Goal: Task Accomplishment & Management: Manage account settings

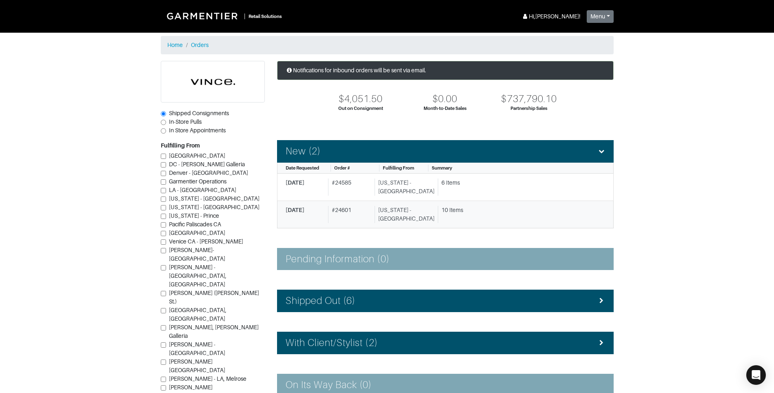
click at [420, 222] on div "[US_STATE] - [GEOGRAPHIC_DATA]" at bounding box center [405, 214] width 60 height 17
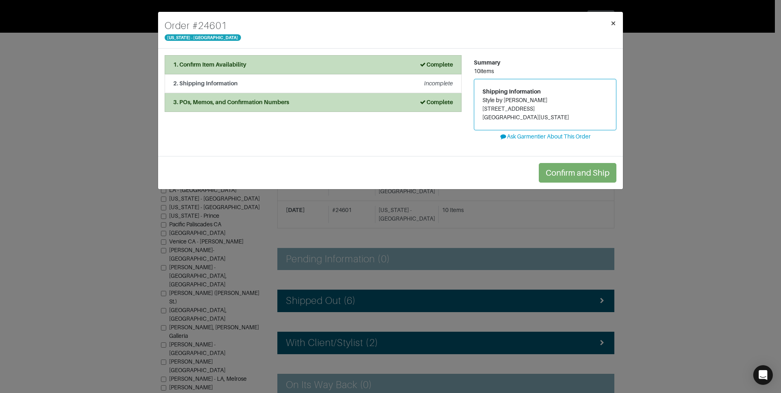
click at [610, 21] on button "×" at bounding box center [612, 23] width 19 height 23
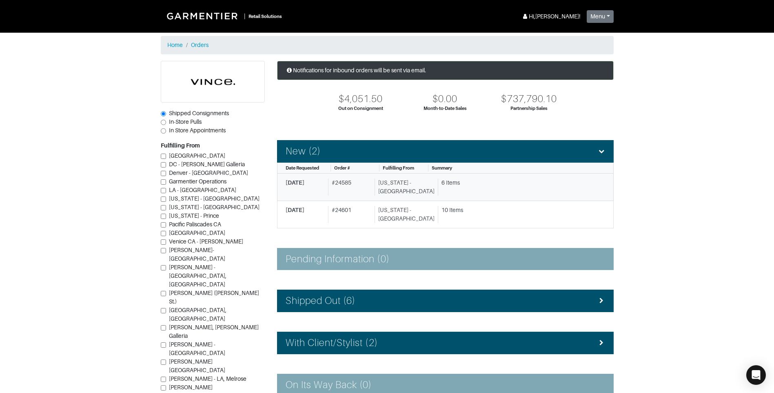
click at [495, 192] on div "6 Items" at bounding box center [518, 186] width 161 height 17
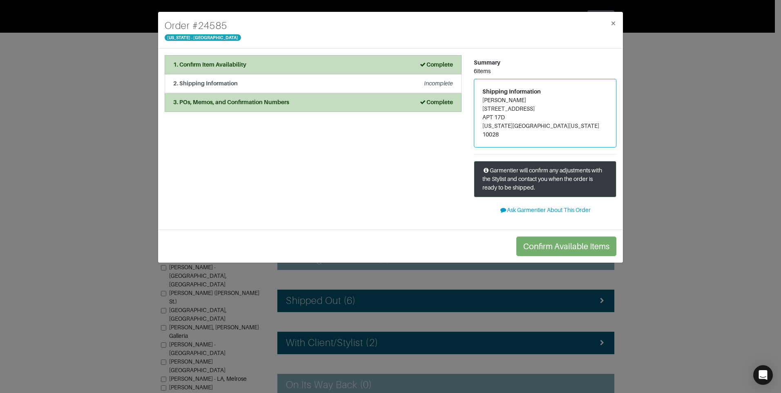
drag, startPoint x: 550, startPoint y: 98, endPoint x: 482, endPoint y: 101, distance: 68.2
click at [482, 101] on div "Shipping Information [PERSON_NAME] [STREET_ADDRESS][US_STATE][US_STATE]" at bounding box center [545, 113] width 142 height 68
copy address "[PERSON_NAME]"
click at [317, 87] on div "2. Shipping Information Incomplete" at bounding box center [313, 83] width 280 height 9
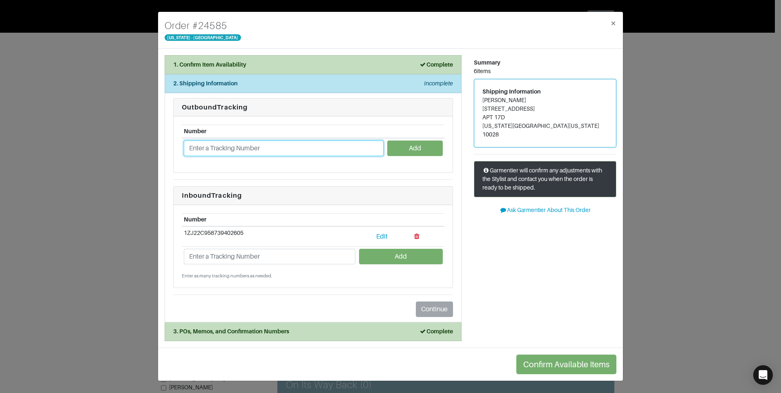
click at [245, 148] on input "text" at bounding box center [284, 148] width 200 height 16
paste input "1ZJ22C501302139343"
type input "1ZJ22C501302139343"
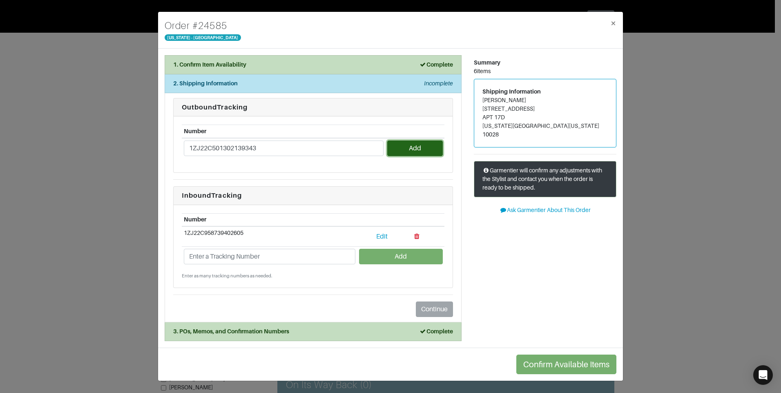
click at [408, 149] on button "Add" at bounding box center [414, 148] width 55 height 16
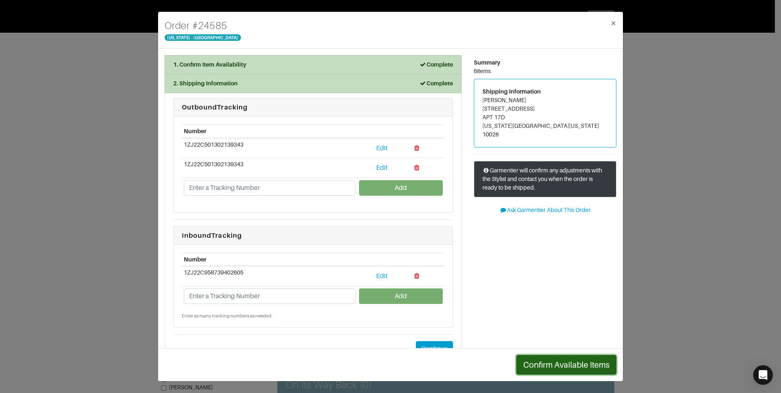
click at [591, 372] on button "Confirm Available Items" at bounding box center [566, 365] width 100 height 20
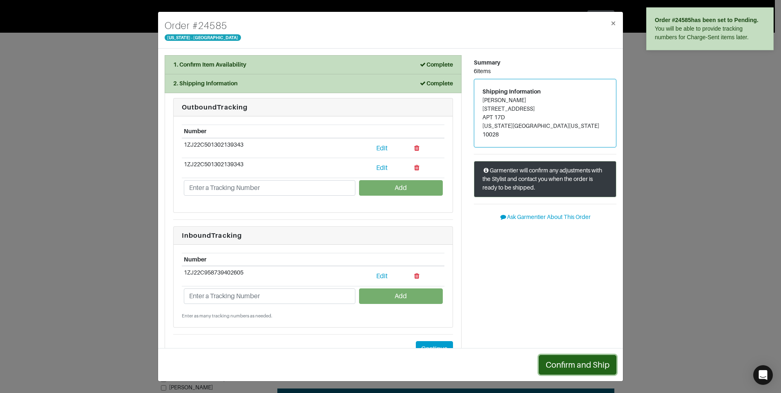
click at [580, 368] on button "Confirm and Ship" at bounding box center [577, 365] width 78 height 20
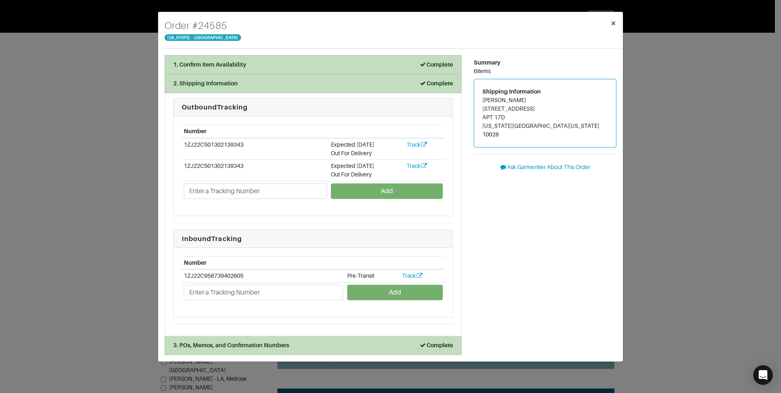
click at [612, 20] on span "×" at bounding box center [613, 23] width 6 height 11
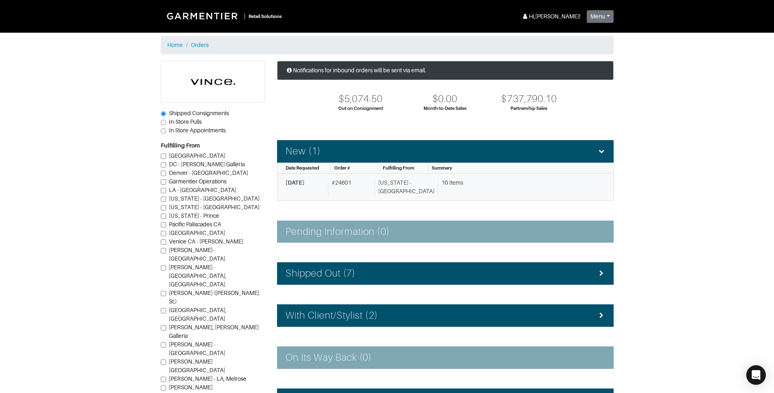
click at [394, 188] on div "[US_STATE] - [GEOGRAPHIC_DATA]" at bounding box center [405, 186] width 60 height 17
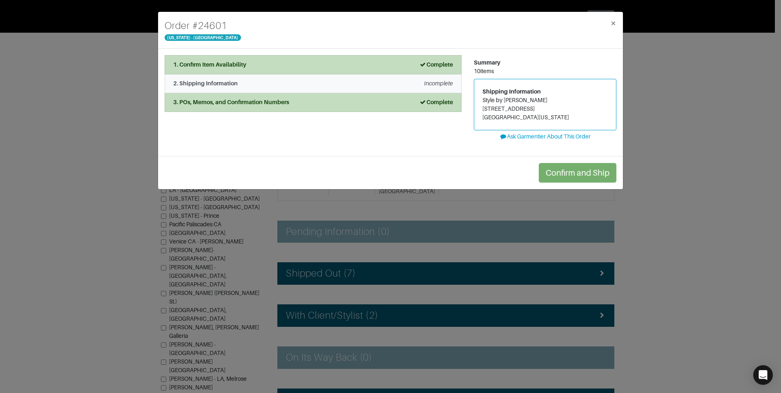
click at [292, 80] on div "2. Shipping Information Incomplete" at bounding box center [313, 83] width 280 height 9
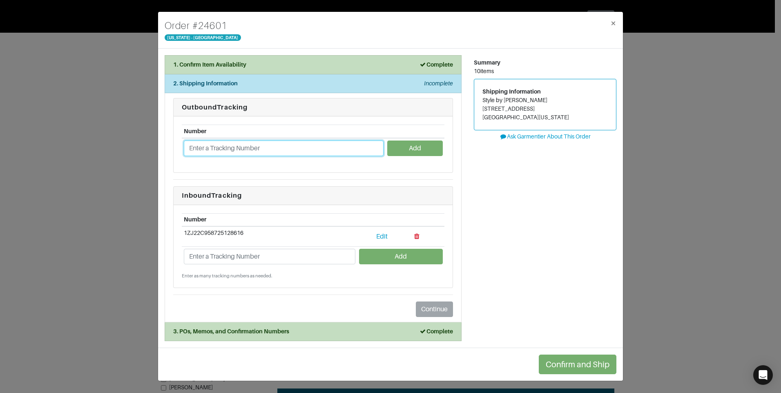
click at [331, 149] on input "text" at bounding box center [284, 148] width 200 height 16
paste input "1Z3X39A41307873064"
type input "1Z3X39A41307873064"
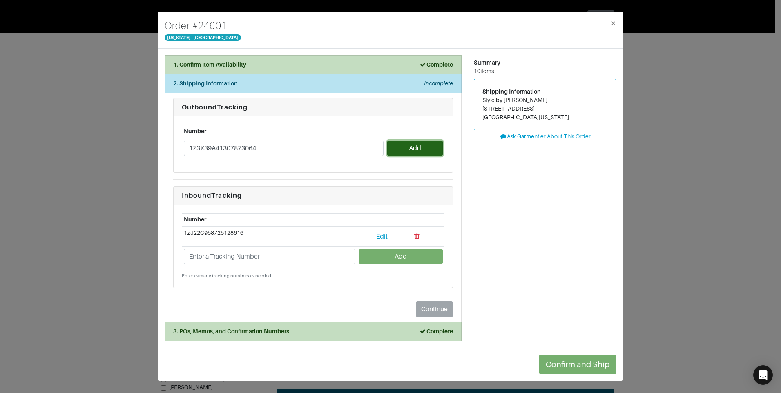
click at [417, 155] on button "Add" at bounding box center [414, 148] width 55 height 16
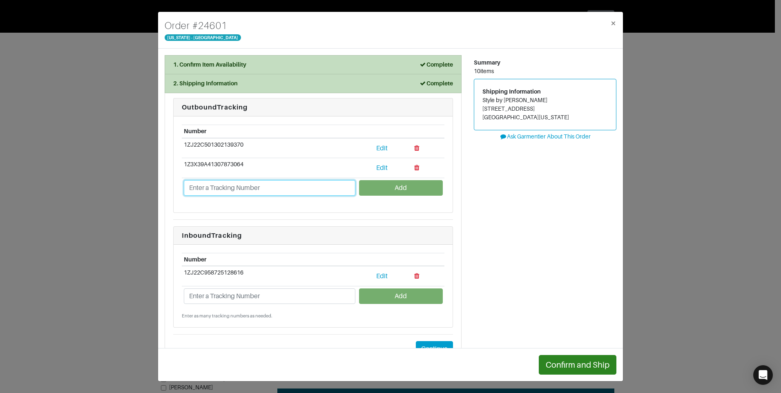
click at [296, 191] on input "text" at bounding box center [269, 188] width 171 height 16
paste input "1ZJ22C501302139370"
type input "1ZJ22C501302139370"
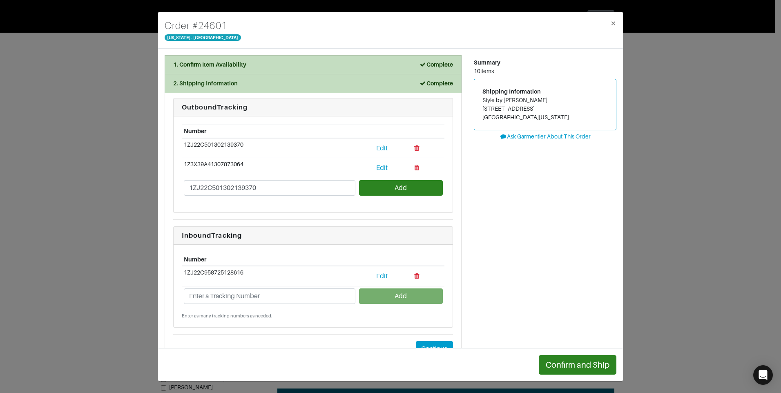
drag, startPoint x: 327, startPoint y: 213, endPoint x: 377, endPoint y: 209, distance: 50.4
click at [328, 213] on li "Outbound Tracking Number 1ZJ22C501302139370 Edit 1Z3X39A41307873064 Edit 1ZJ22C…" at bounding box center [313, 227] width 297 height 269
drag, startPoint x: 286, startPoint y: 188, endPoint x: 183, endPoint y: 186, distance: 102.9
click at [182, 187] on td "1ZJ22C501302139370" at bounding box center [270, 188] width 176 height 20
click at [583, 361] on button "Confirm and Ship" at bounding box center [577, 365] width 78 height 20
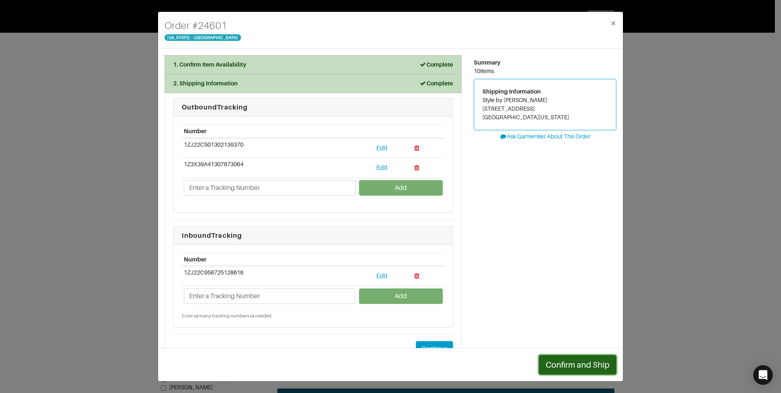
click at [566, 367] on button "Confirm and Ship" at bounding box center [577, 365] width 78 height 20
click at [520, 212] on div "Summary 10 items Shipping Information Style by [PERSON_NAME] [STREET_ADDRESS][U…" at bounding box center [544, 217] width 155 height 325
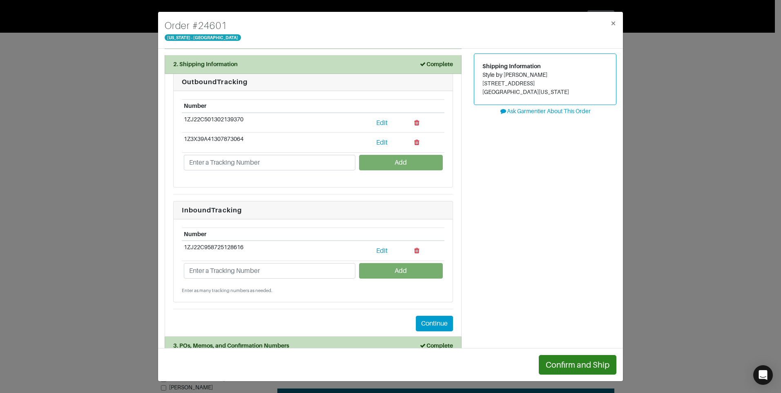
scroll to position [39, 0]
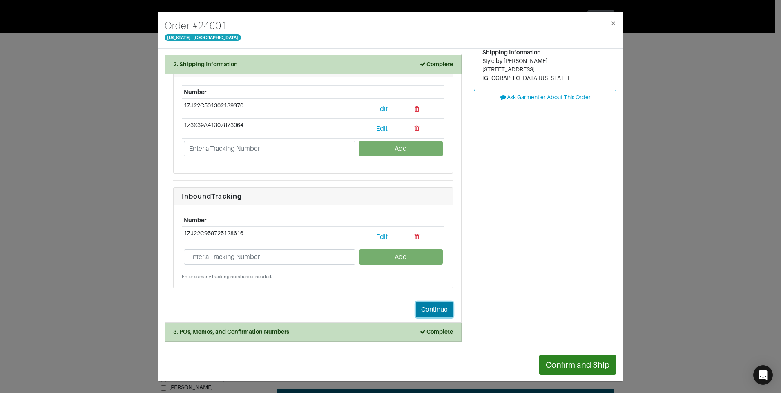
click at [434, 304] on button "Continue" at bounding box center [434, 310] width 37 height 16
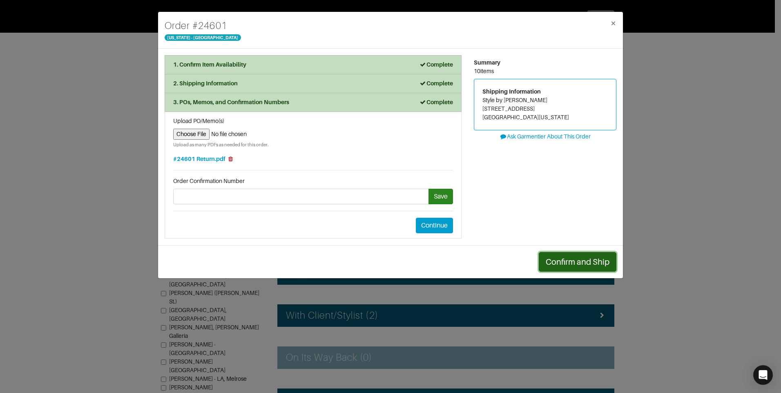
drag, startPoint x: 555, startPoint y: 259, endPoint x: 551, endPoint y: 263, distance: 5.8
click at [557, 263] on button "Confirm and Ship" at bounding box center [577, 262] width 78 height 20
drag, startPoint x: 567, startPoint y: 264, endPoint x: 555, endPoint y: 263, distance: 11.9
click at [567, 265] on button "Confirm and Ship" at bounding box center [577, 262] width 78 height 20
click at [410, 219] on div "Continue" at bounding box center [313, 226] width 280 height 16
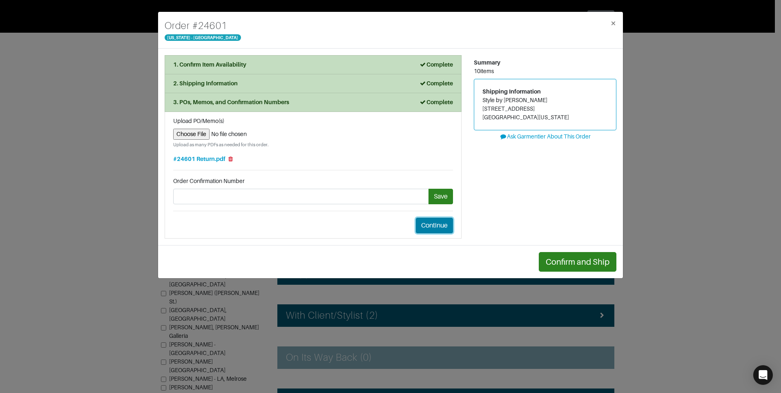
click at [434, 218] on button "Continue" at bounding box center [434, 226] width 37 height 16
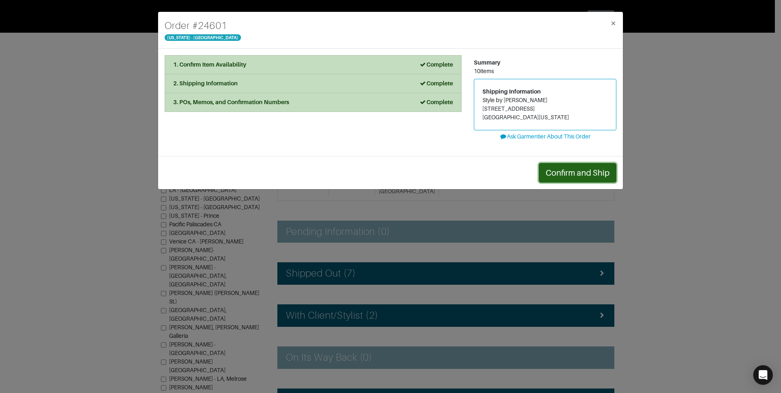
click at [572, 177] on button "Confirm and Ship" at bounding box center [577, 173] width 78 height 20
drag, startPoint x: 587, startPoint y: 175, endPoint x: 601, endPoint y: 129, distance: 48.6
click at [588, 173] on button "Confirm and Ship" at bounding box center [577, 173] width 78 height 20
click at [613, 22] on span "×" at bounding box center [613, 23] width 6 height 11
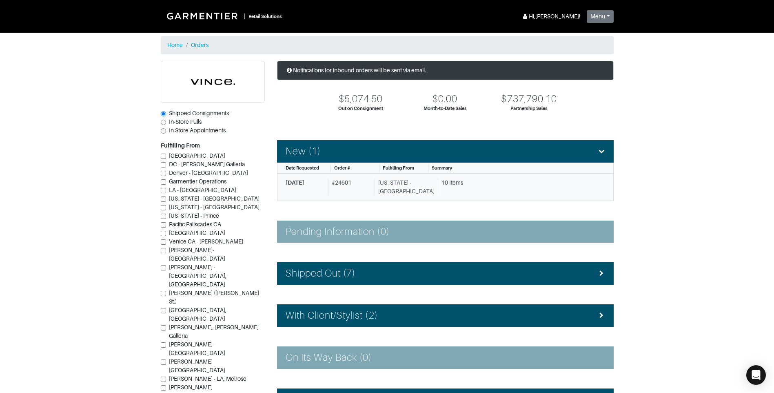
click at [469, 185] on div "10 Items" at bounding box center [521, 182] width 158 height 9
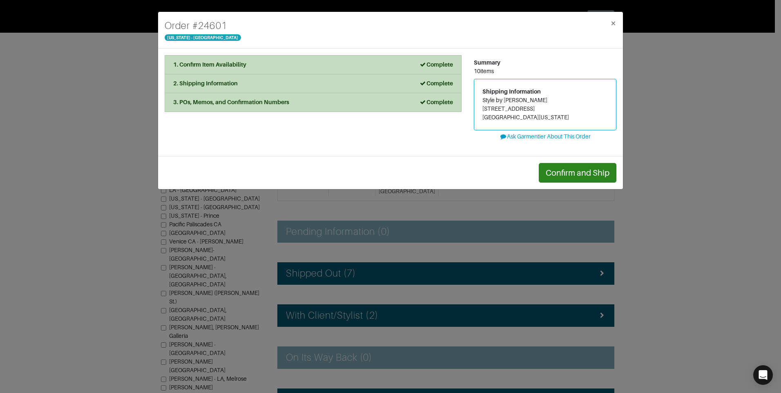
click at [603, 184] on div "Confirm and Ship" at bounding box center [390, 172] width 465 height 33
click at [598, 178] on button "Confirm and Ship" at bounding box center [577, 173] width 78 height 20
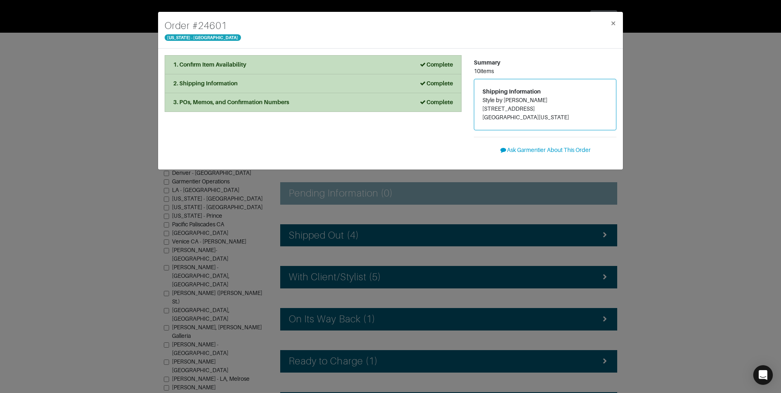
drag, startPoint x: 780, startPoint y: 174, endPoint x: 754, endPoint y: 180, distance: 26.4
click at [780, 174] on html "| Retail Solutions Hi, Vince M ! Menu Home Logout Home Orders Shipped Consignme…" at bounding box center [390, 196] width 781 height 393
drag, startPoint x: 616, startPoint y: 22, endPoint x: 619, endPoint y: 40, distance: 17.7
click at [617, 22] on button "×" at bounding box center [612, 23] width 19 height 23
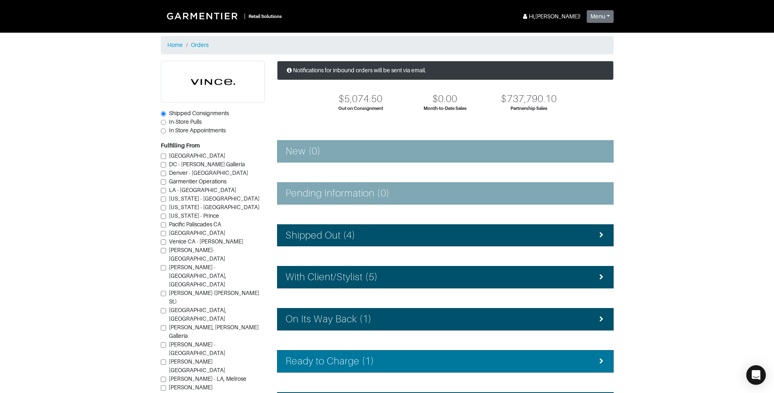
click at [494, 359] on div "Ready to Charge (1)" at bounding box center [446, 361] width 320 height 12
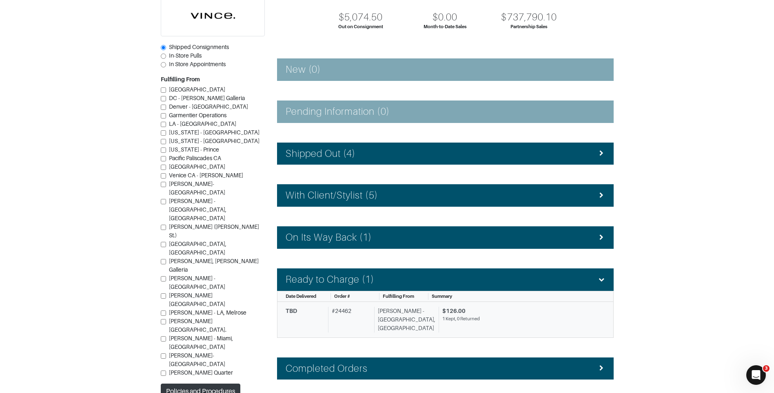
click at [486, 316] on div "1 Kept, 0 Returned" at bounding box center [521, 318] width 157 height 7
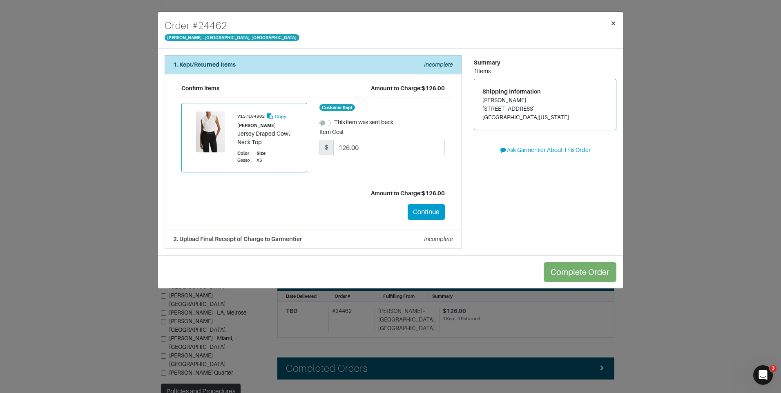
click at [618, 24] on button "×" at bounding box center [612, 23] width 19 height 23
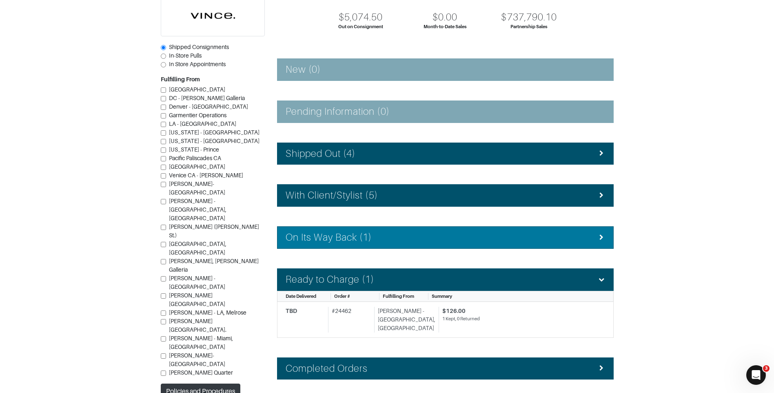
click at [455, 244] on li "On Its Way Back (1)" at bounding box center [445, 237] width 337 height 22
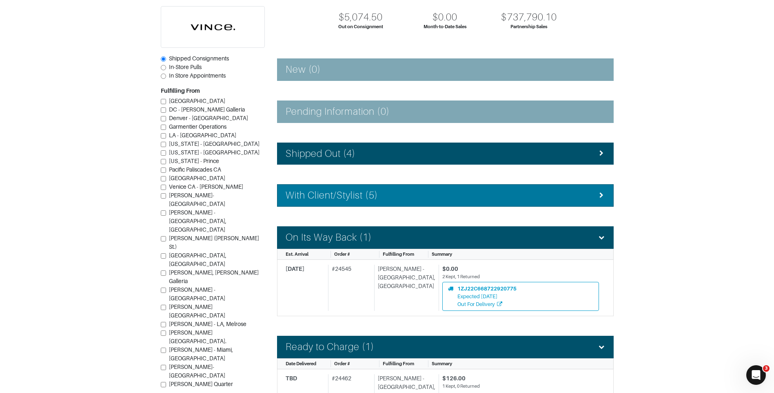
click at [436, 192] on div "With Client/Stylist (5)" at bounding box center [446, 195] width 320 height 12
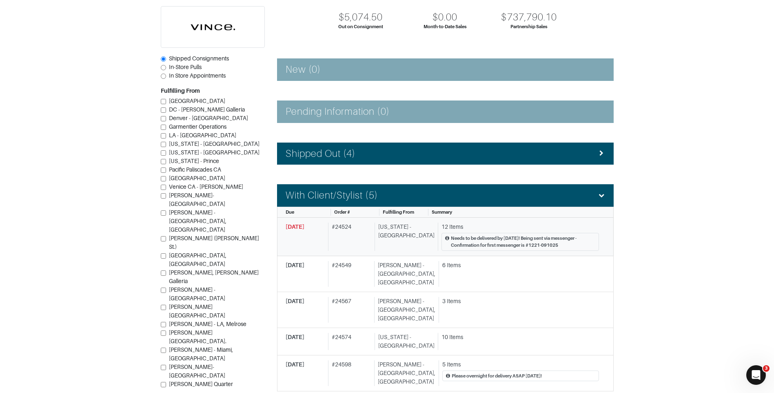
click at [423, 241] on div "[US_STATE] - [GEOGRAPHIC_DATA]" at bounding box center [405, 236] width 60 height 28
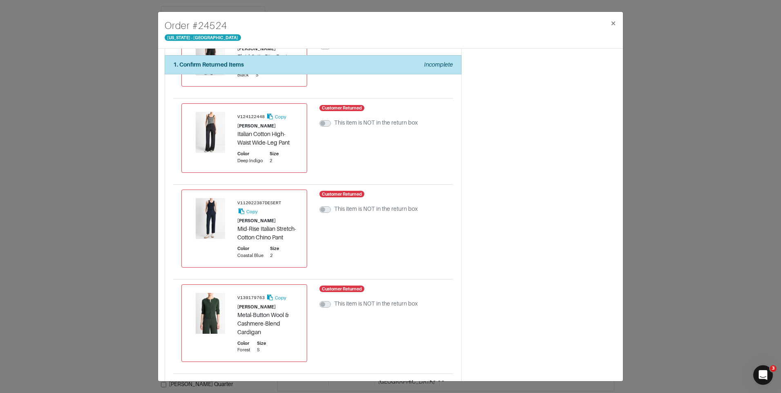
scroll to position [864, 0]
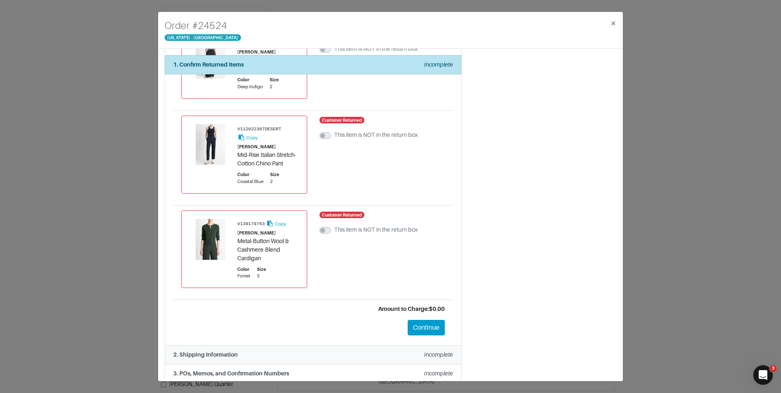
click at [403, 351] on li "2. Shipping Information Incomplete" at bounding box center [313, 354] width 297 height 19
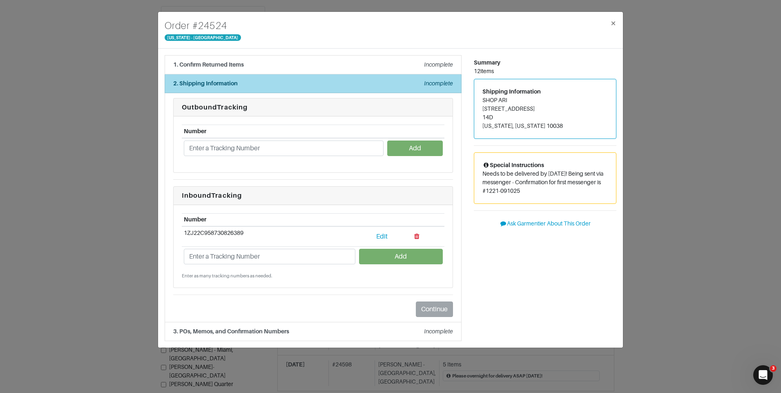
scroll to position [0, 0]
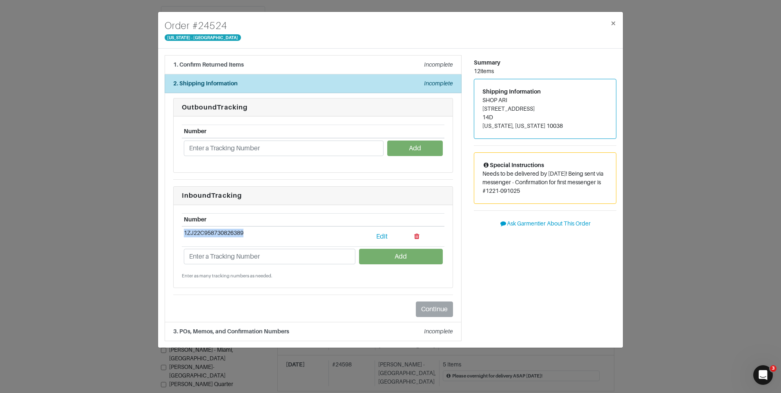
drag, startPoint x: 256, startPoint y: 238, endPoint x: 182, endPoint y: 227, distance: 73.8
click at [182, 227] on td "1ZJ22C958730826389" at bounding box center [270, 236] width 176 height 20
copy td "1ZJ22C958730826389"
